Goal: Information Seeking & Learning: Check status

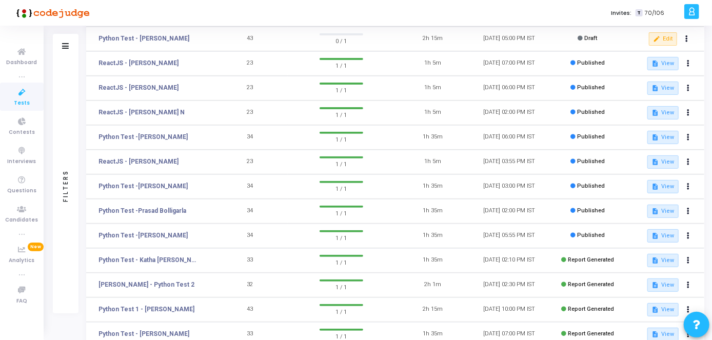
scroll to position [120, 0]
click at [136, 232] on link "Python Test -[PERSON_NAME]" at bounding box center [143, 234] width 89 height 9
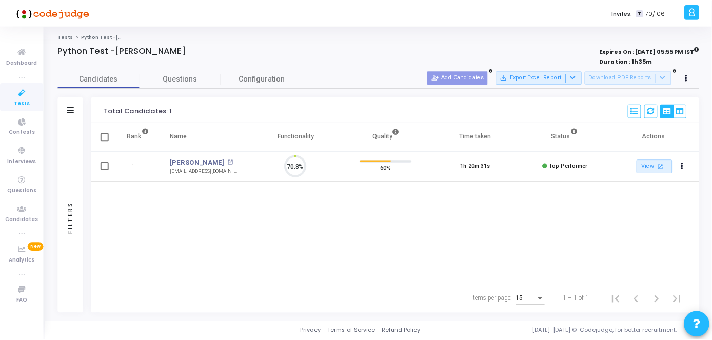
scroll to position [22, 26]
click at [184, 160] on link "[PERSON_NAME]" at bounding box center [198, 163] width 55 height 10
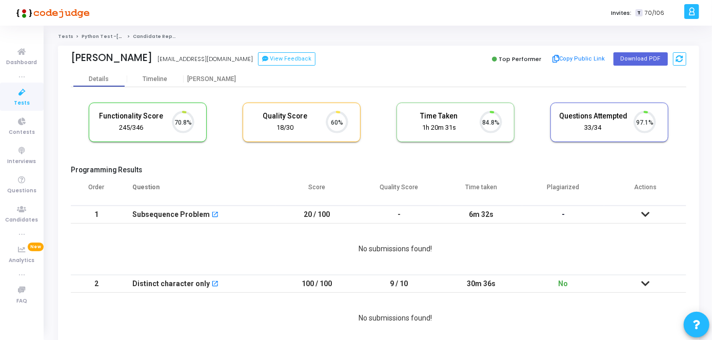
scroll to position [22, 26]
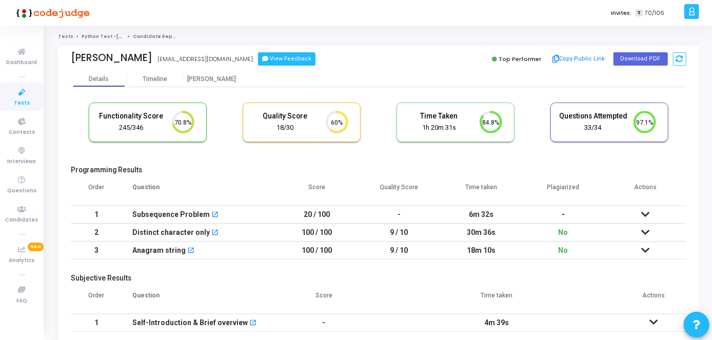
click at [258, 61] on button "View Feedback" at bounding box center [286, 58] width 57 height 13
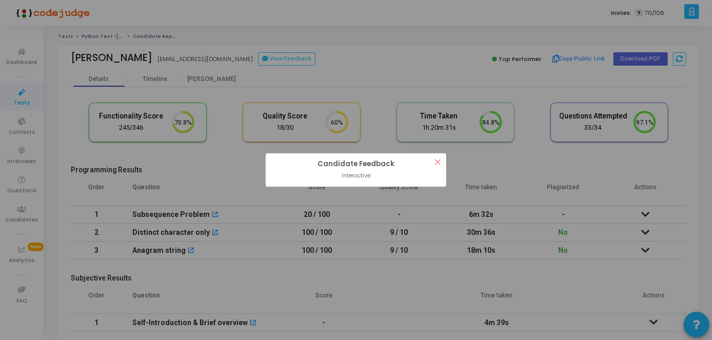
click at [438, 161] on button "×" at bounding box center [438, 161] width 17 height 17
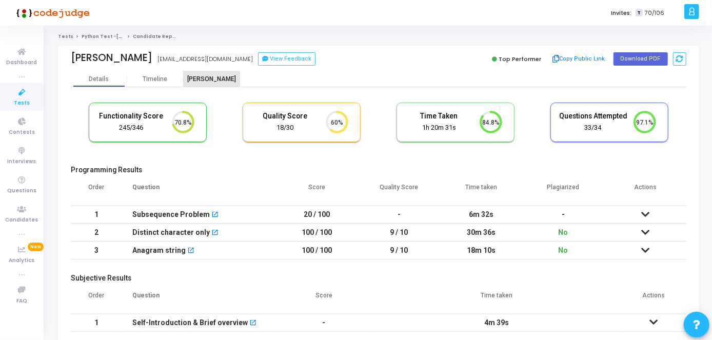
click at [207, 82] on div "[PERSON_NAME]" at bounding box center [212, 79] width 56 height 8
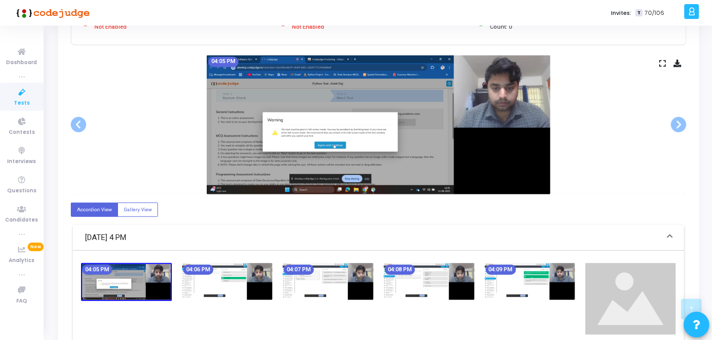
scroll to position [241, 0]
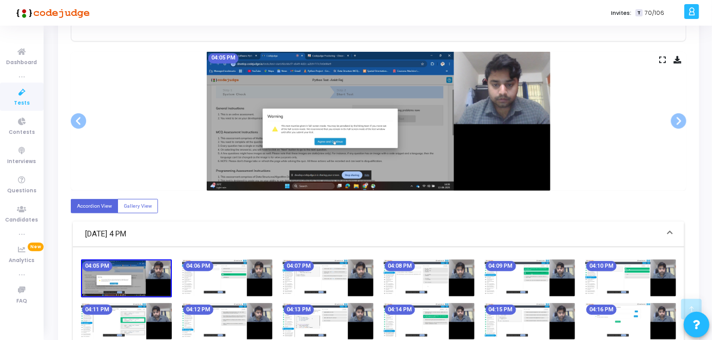
click at [25, 91] on icon at bounding box center [22, 92] width 22 height 13
